Goal: Task Accomplishment & Management: Complete application form

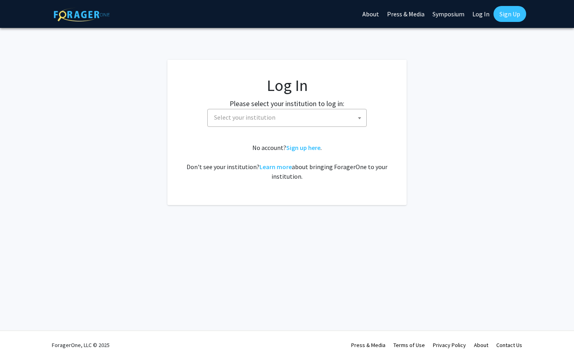
select select
click at [364, 113] on span "Select your institution" at bounding box center [289, 117] width 156 height 16
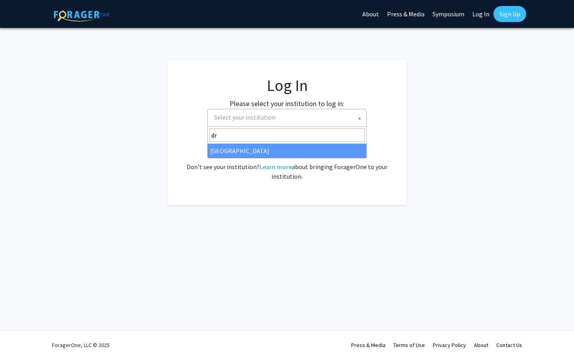
type input "dre"
select select "6"
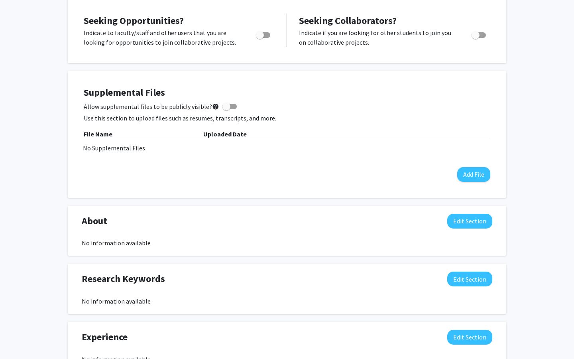
scroll to position [268, 0]
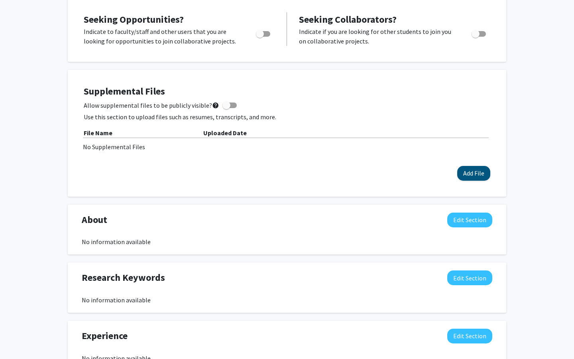
click at [476, 174] on button "Add File" at bounding box center [473, 173] width 33 height 15
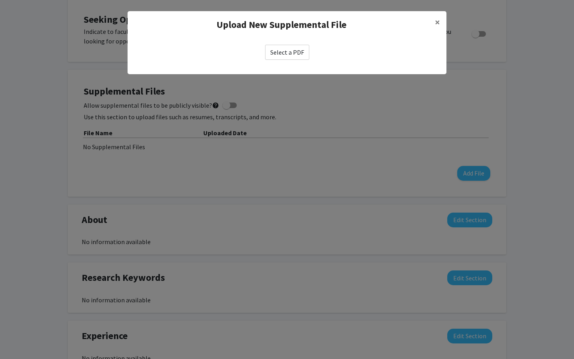
click at [291, 51] on label "Select a PDF" at bounding box center [287, 52] width 44 height 15
click at [0, 0] on input "Select a PDF" at bounding box center [0, 0] width 0 height 0
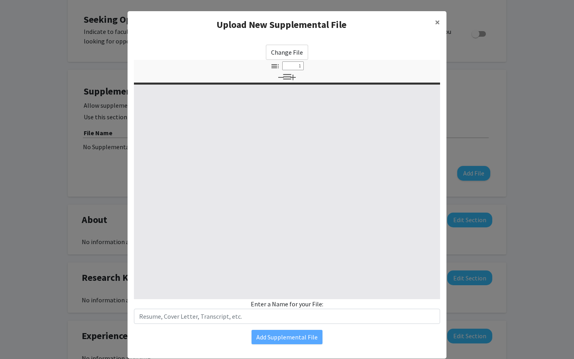
select select "custom"
type input "0"
select select "custom"
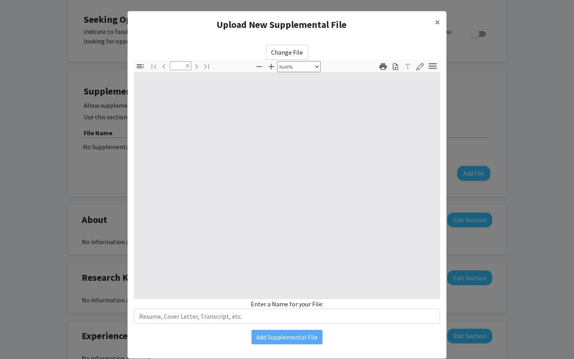
type input "1"
select select "auto"
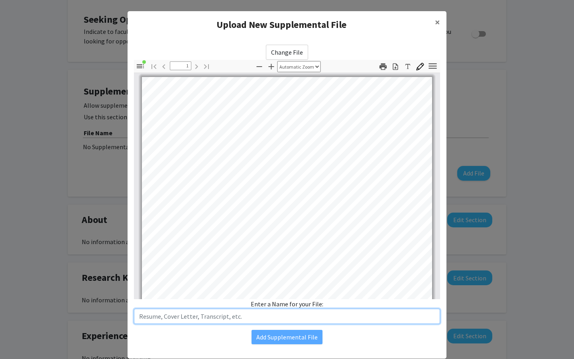
click at [264, 315] on input "text" at bounding box center [287, 316] width 306 height 15
type input "Resume"
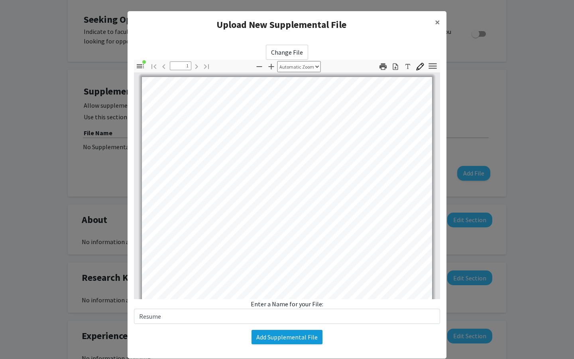
click at [277, 334] on button "Add Supplemental File" at bounding box center [287, 337] width 71 height 14
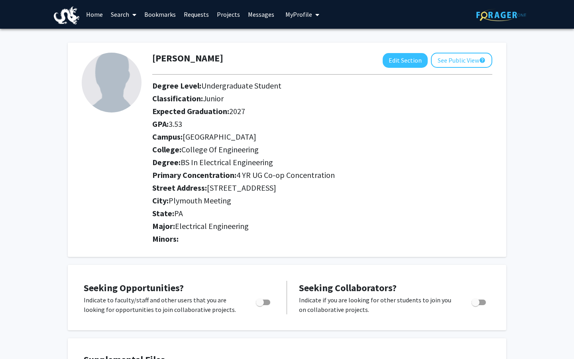
scroll to position [0, 0]
click at [97, 14] on link "Home" at bounding box center [94, 14] width 25 height 28
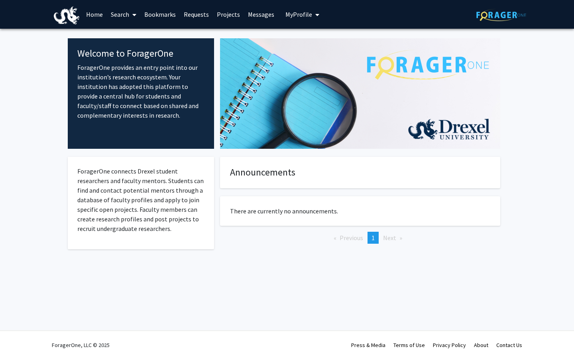
click at [117, 20] on link "Search" at bounding box center [124, 14] width 34 height 28
click at [149, 13] on link "Bookmarks" at bounding box center [159, 14] width 39 height 28
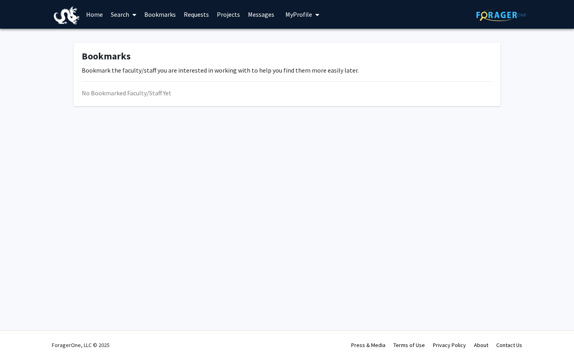
click at [201, 13] on link "Requests" at bounding box center [196, 14] width 33 height 28
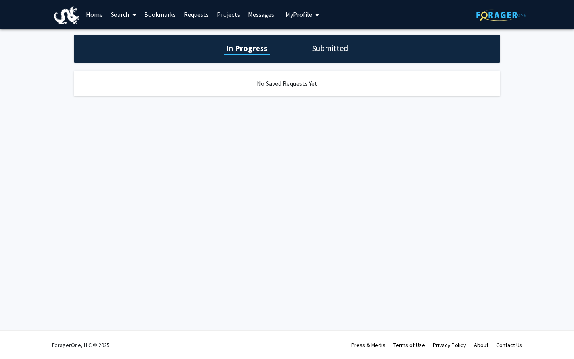
click at [228, 14] on link "Projects" at bounding box center [228, 14] width 31 height 28
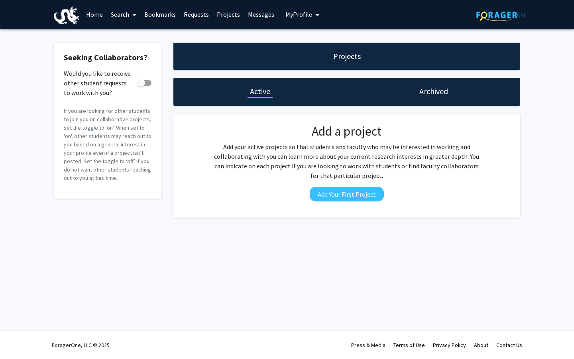
click at [95, 19] on link "Home" at bounding box center [94, 14] width 25 height 28
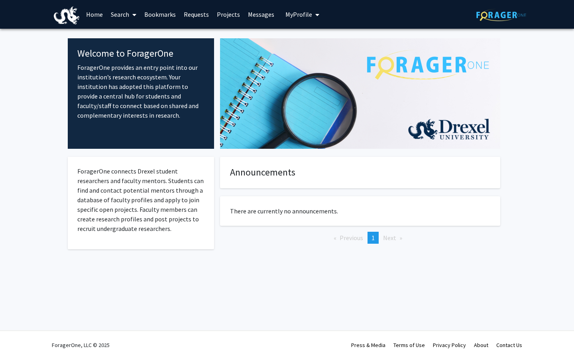
click at [126, 12] on link "Search" at bounding box center [124, 14] width 34 height 28
click at [138, 52] on span "Students" at bounding box center [131, 53] width 49 height 16
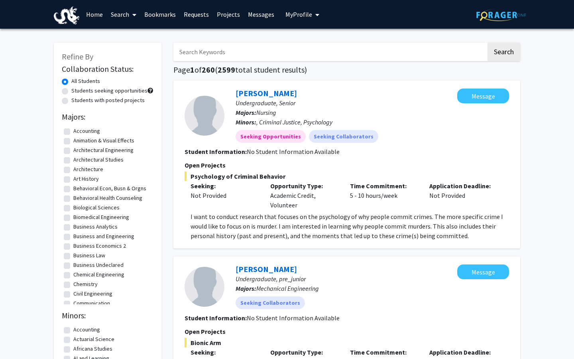
click at [221, 56] on input "Search Keywords" at bounding box center [329, 52] width 313 height 18
type input "VIP"
click at [504, 53] on button "Search" at bounding box center [504, 52] width 33 height 18
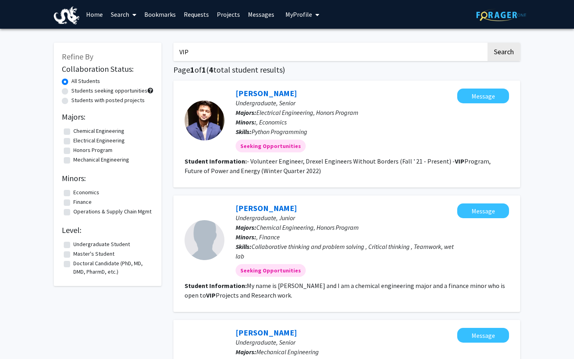
click at [116, 14] on link "Search" at bounding box center [124, 14] width 34 height 28
click at [222, 12] on link "Projects" at bounding box center [228, 14] width 31 height 28
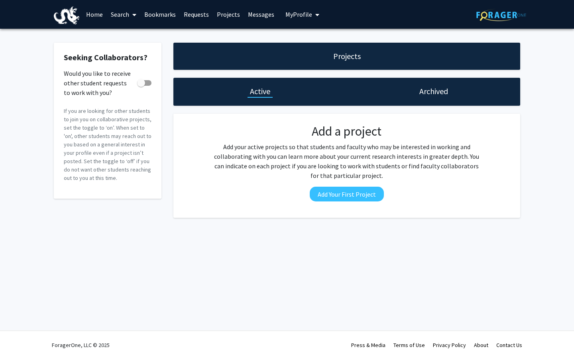
click at [254, 14] on link "Messages" at bounding box center [261, 14] width 34 height 28
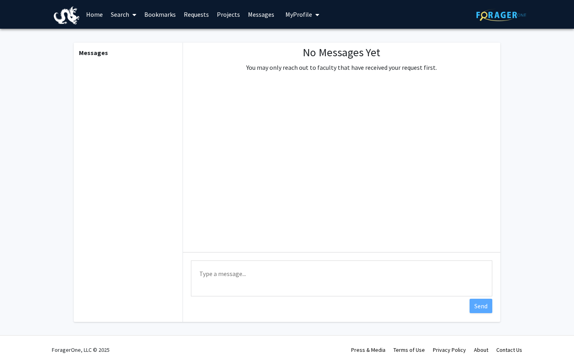
click at [290, 17] on span "My Profile" at bounding box center [299, 14] width 27 height 8
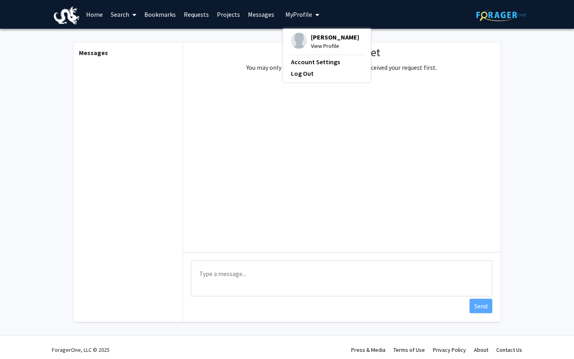
click at [88, 19] on link "Home" at bounding box center [94, 14] width 25 height 28
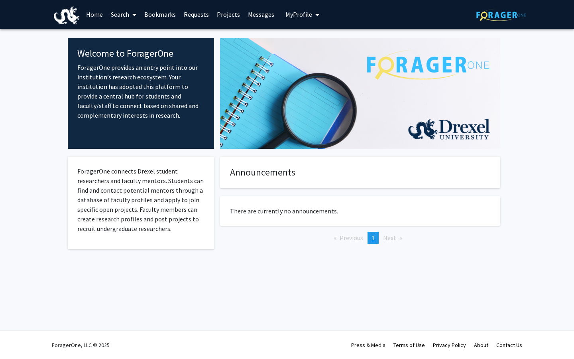
click at [126, 10] on link "Search" at bounding box center [124, 14] width 34 height 28
click at [137, 36] on span "Faculty/Staff" at bounding box center [136, 37] width 59 height 16
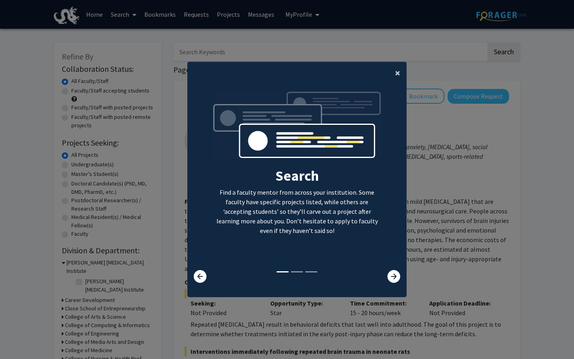
click at [402, 70] on button "×" at bounding box center [398, 73] width 18 height 22
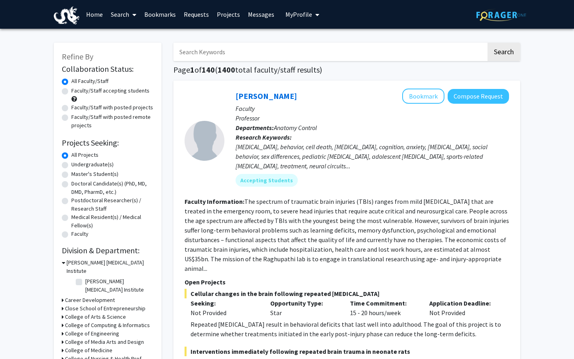
click at [391, 50] on input "Search Keywords" at bounding box center [329, 52] width 313 height 18
type input "VIP"
click at [504, 53] on button "Search" at bounding box center [504, 52] width 33 height 18
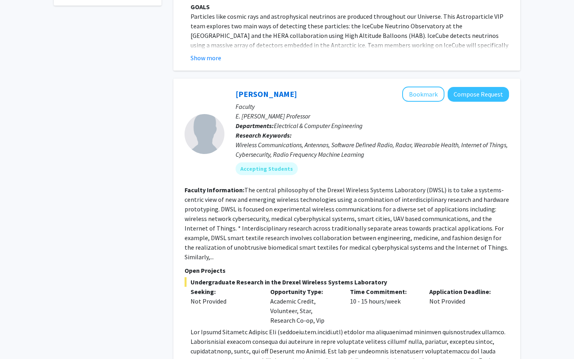
scroll to position [274, 0]
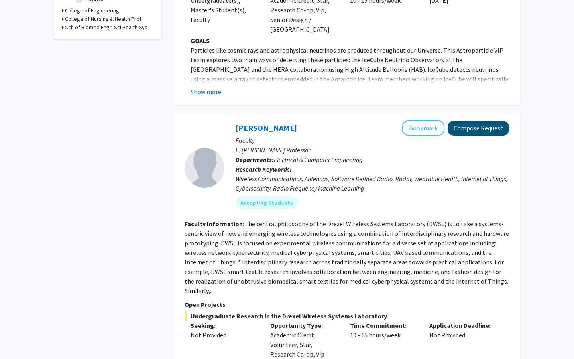
click at [468, 121] on button "Compose Request" at bounding box center [478, 128] width 61 height 15
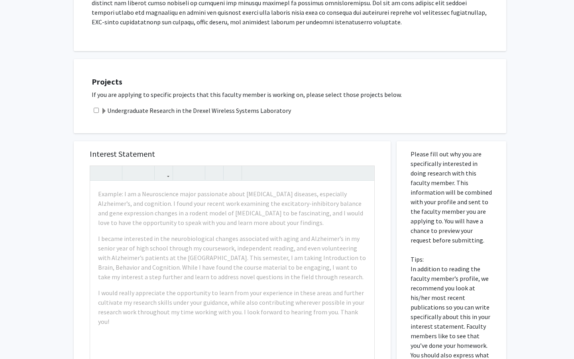
scroll to position [290, 0]
click at [219, 106] on label "Undergraduate Research in the Drexel Wireless Systems Laboratory" at bounding box center [196, 111] width 190 height 10
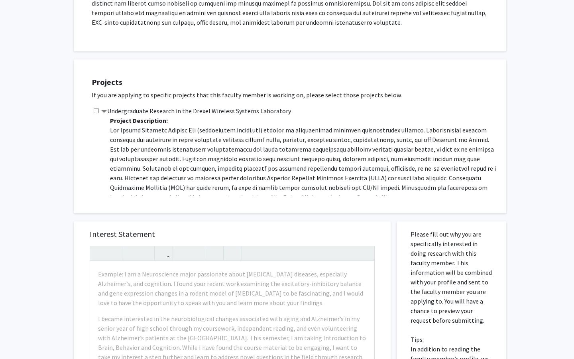
click at [94, 108] on input "checkbox" at bounding box center [96, 110] width 5 height 5
checkbox input "true"
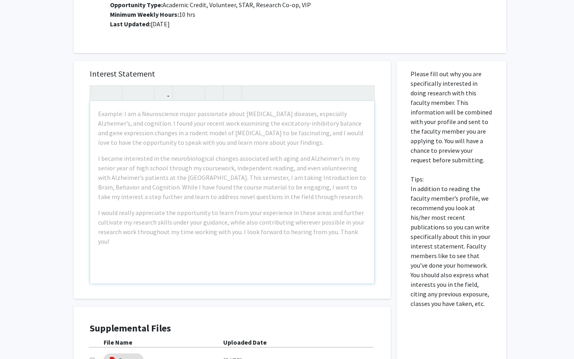
scroll to position [451, 0]
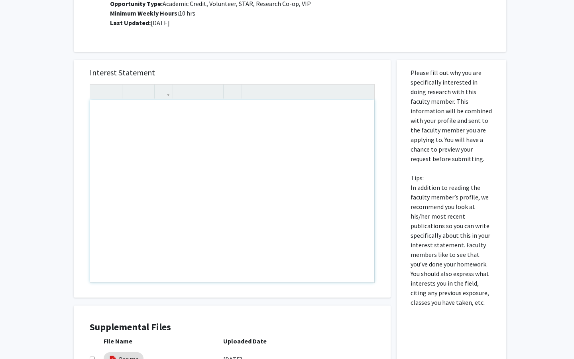
click at [276, 123] on div "Note to users with screen readers: Please press Alt+0 or Option+0 to deactivate…" at bounding box center [232, 191] width 284 height 183
paste div "Note to users with screen readers: Please press Alt+0 or Option+0 to deactivate…"
type textarea "<p>Hello Dr. Dandekar,</p><p>I hope you are doing well. I recently learned abou…"
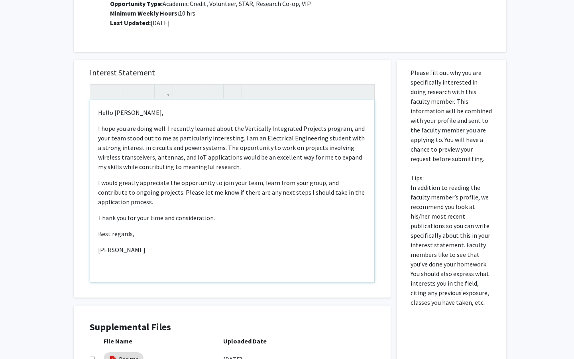
type textarea "<p>Hello Dr. Dandekar,</p><p>I hope you are doing well. I recently learned abou…"
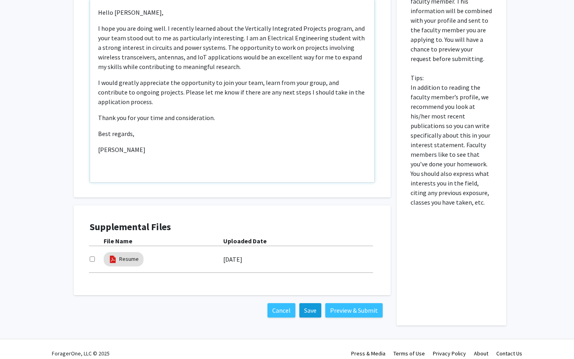
scroll to position [551, 0]
click at [334, 304] on button "Preview & Submit" at bounding box center [353, 311] width 57 height 14
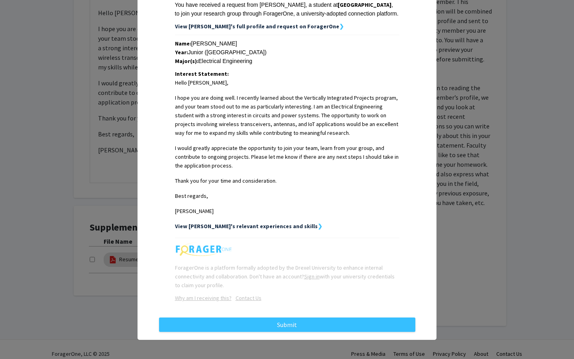
scroll to position [140, 0]
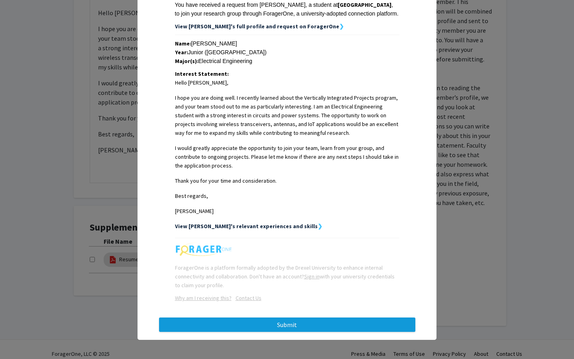
click at [329, 326] on button "Submit" at bounding box center [287, 324] width 256 height 14
